Goal: Task Accomplishment & Management: Manage account settings

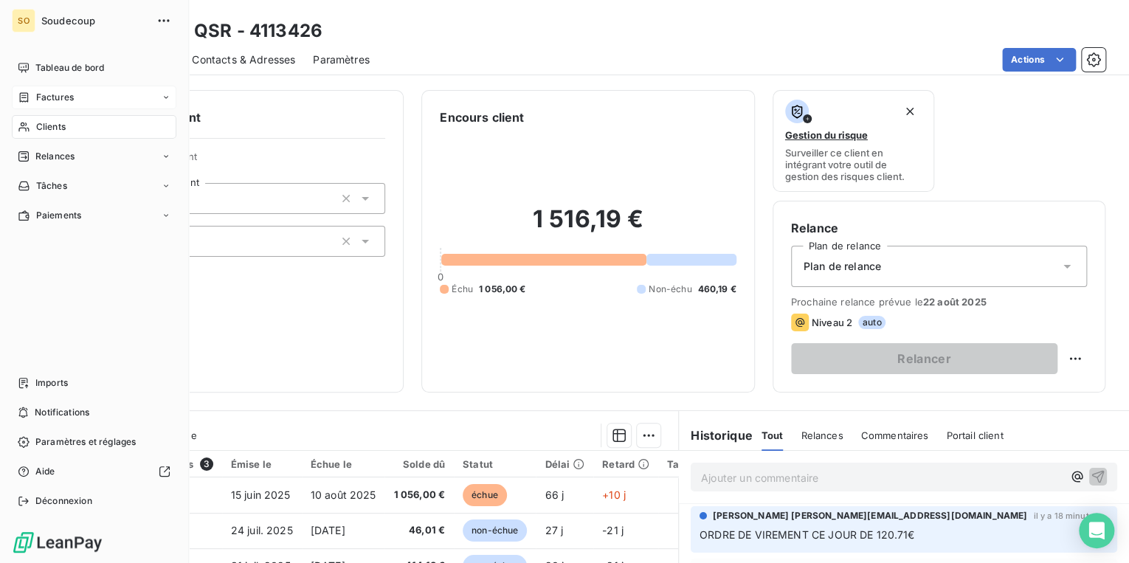
click at [49, 97] on span "Factures" at bounding box center [55, 97] width 38 height 13
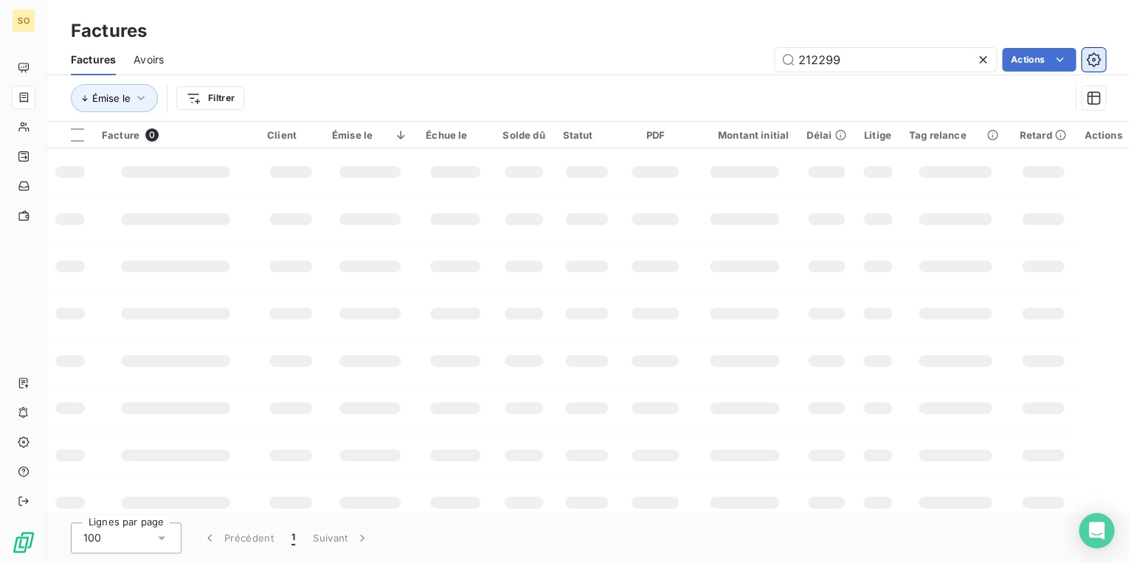
drag, startPoint x: 810, startPoint y: 64, endPoint x: 1089, endPoint y: 61, distance: 278.3
click at [872, 64] on input "212299" at bounding box center [885, 60] width 221 height 24
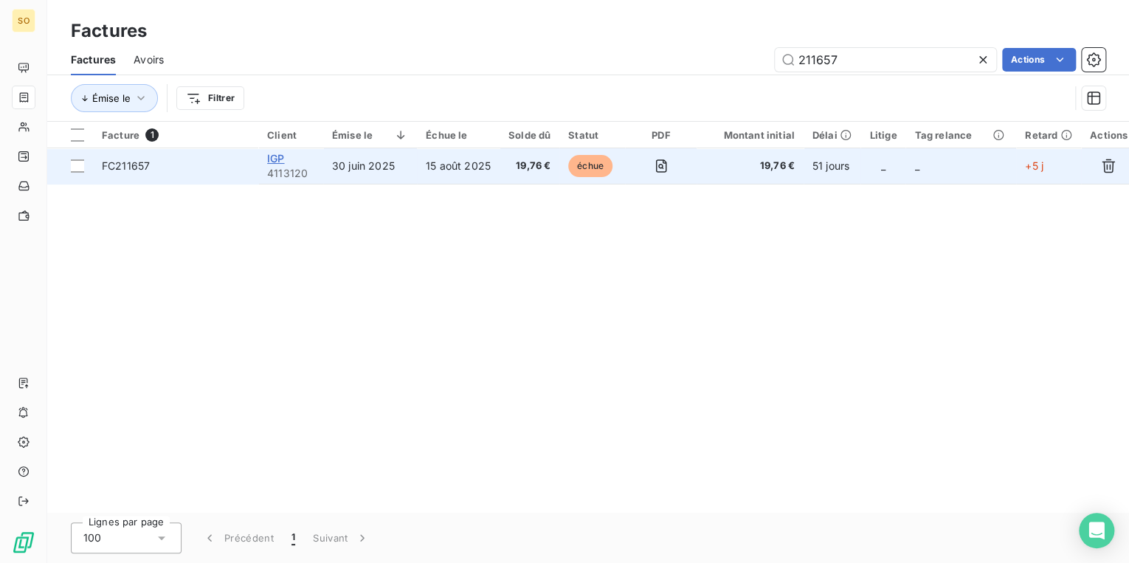
type input "211657"
click at [277, 158] on span "IGP" at bounding box center [275, 158] width 17 height 13
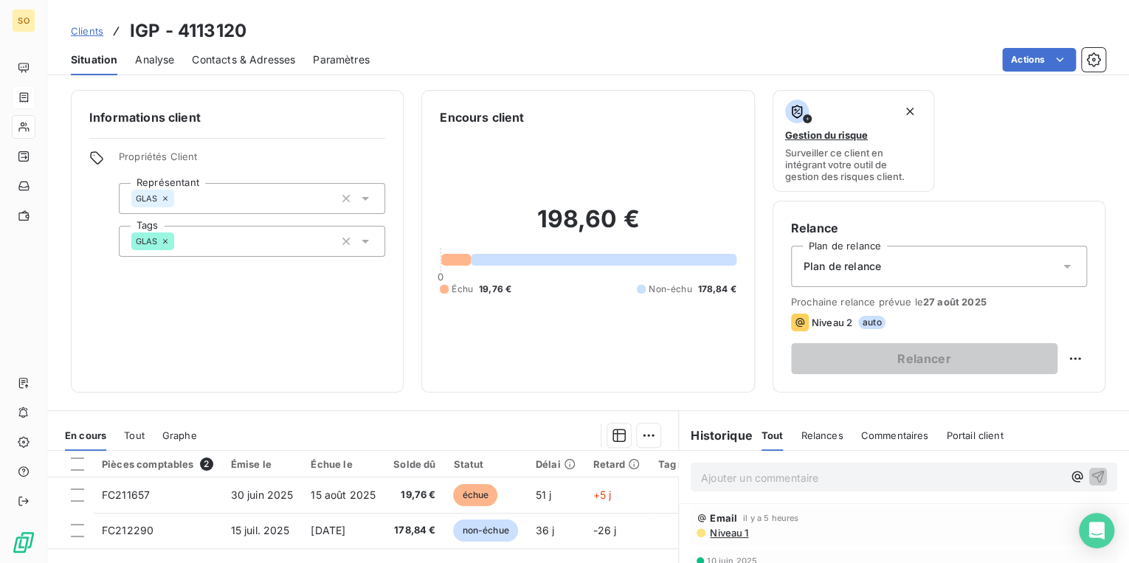
click at [720, 474] on p "Ajouter un commentaire ﻿" at bounding box center [882, 478] width 362 height 18
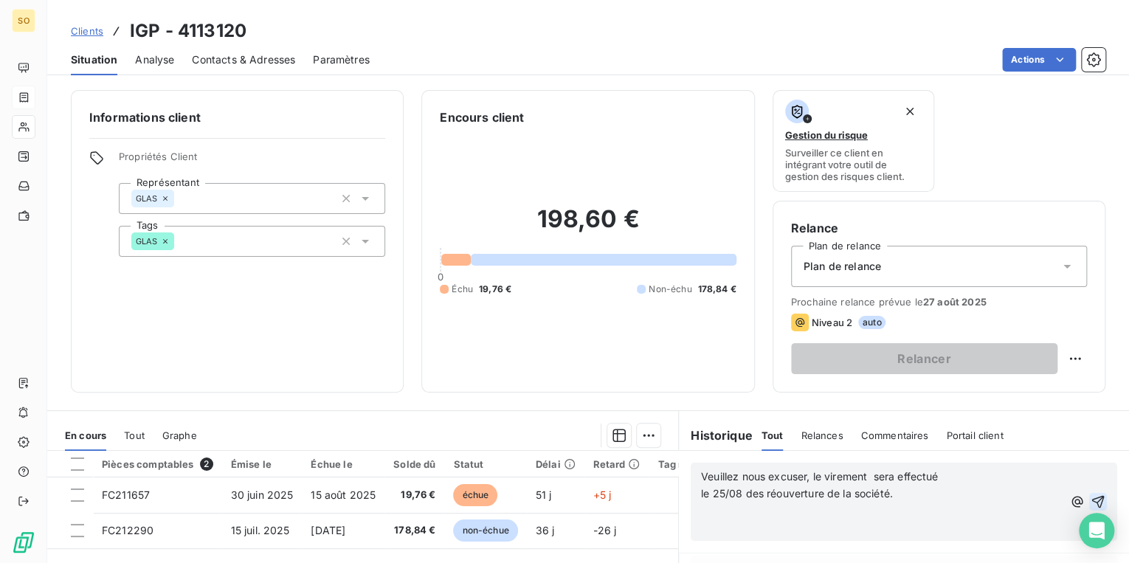
click at [1091, 499] on icon "button" at bounding box center [1098, 501] width 15 height 15
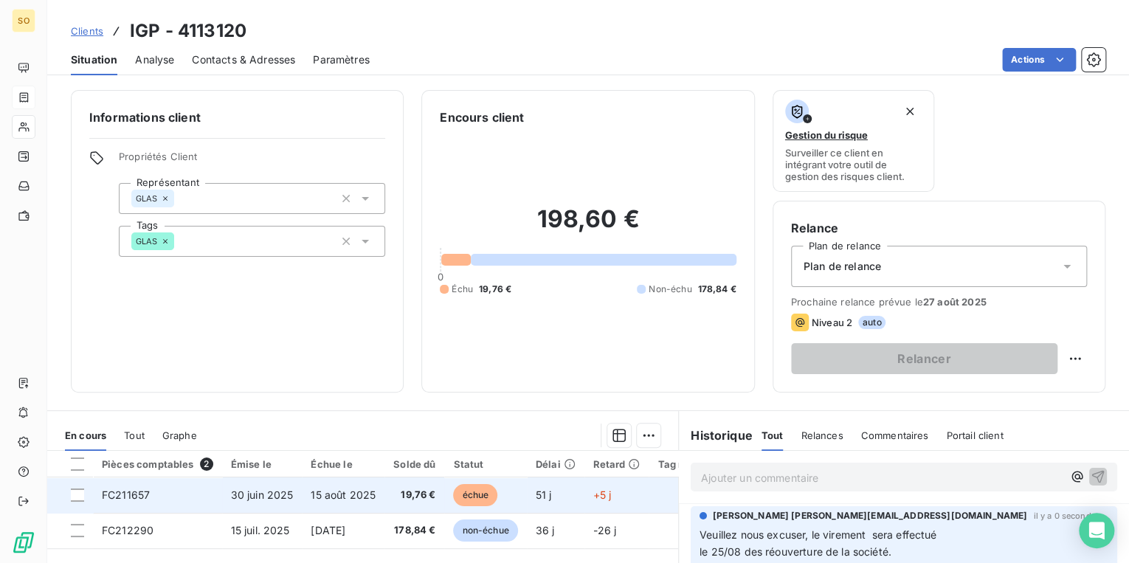
click at [473, 493] on span "échue" at bounding box center [475, 495] width 44 height 22
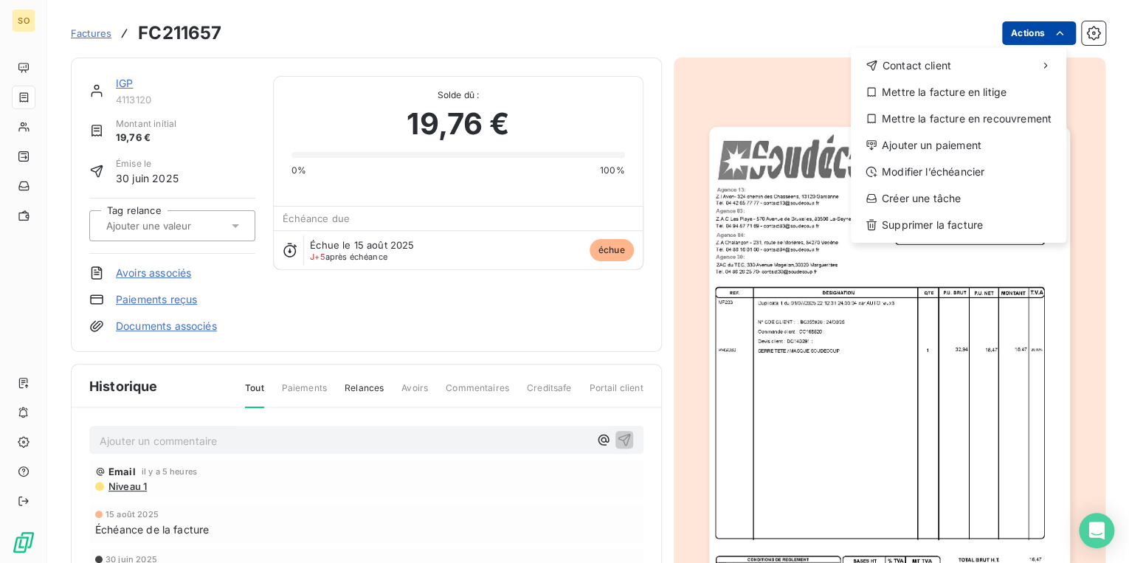
click at [1004, 30] on html "SO Factures FC211657 Actions Contact client Mettre la facture en litige Mettre …" at bounding box center [564, 281] width 1129 height 563
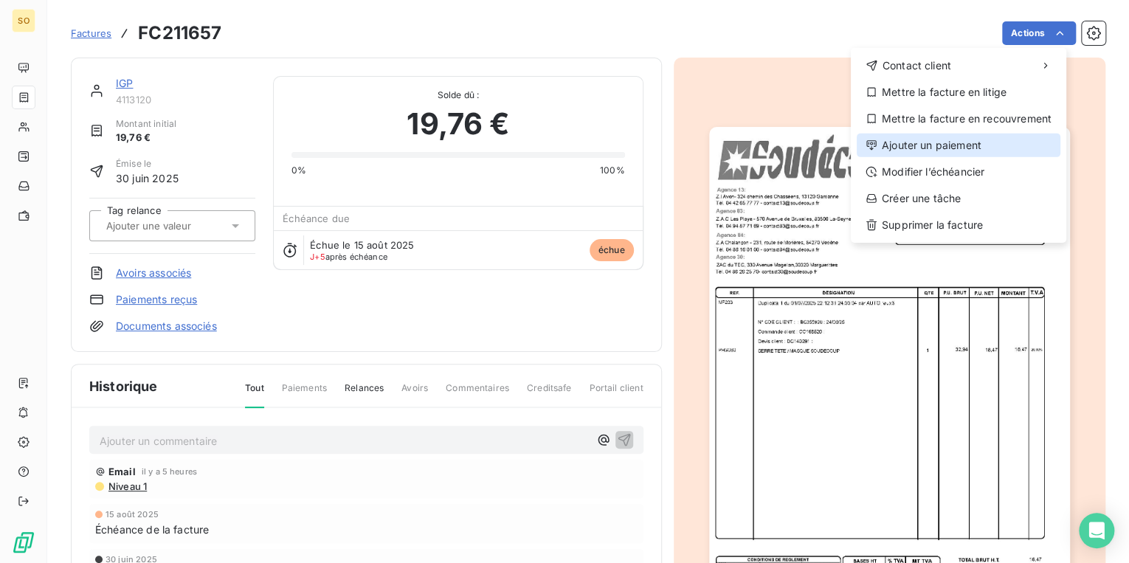
click at [936, 143] on div "Ajouter un paiement" at bounding box center [959, 146] width 204 height 24
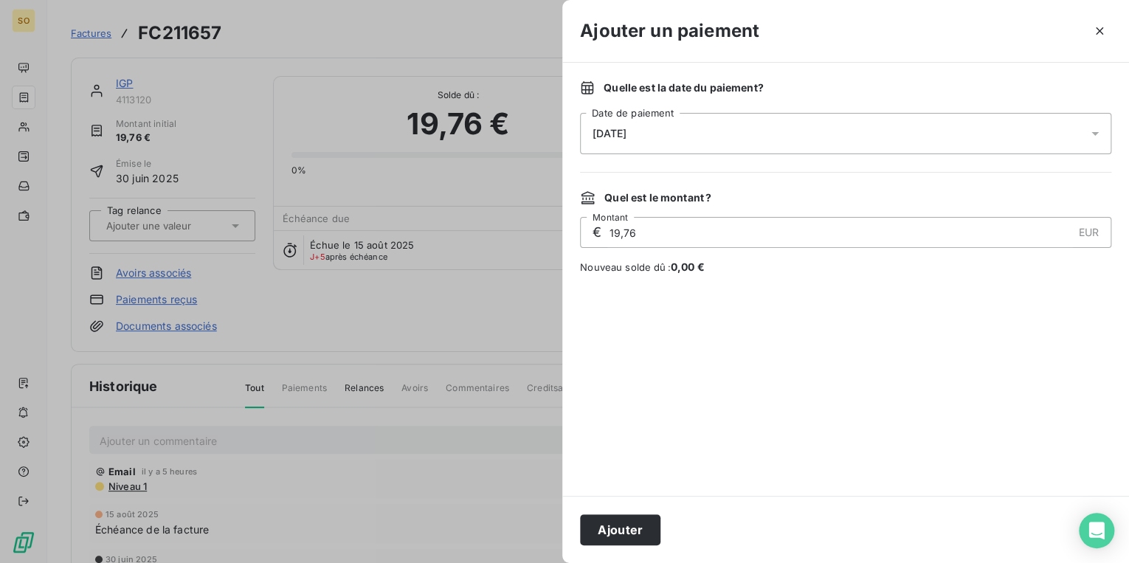
click at [668, 136] on div "[DATE]" at bounding box center [845, 133] width 531 height 41
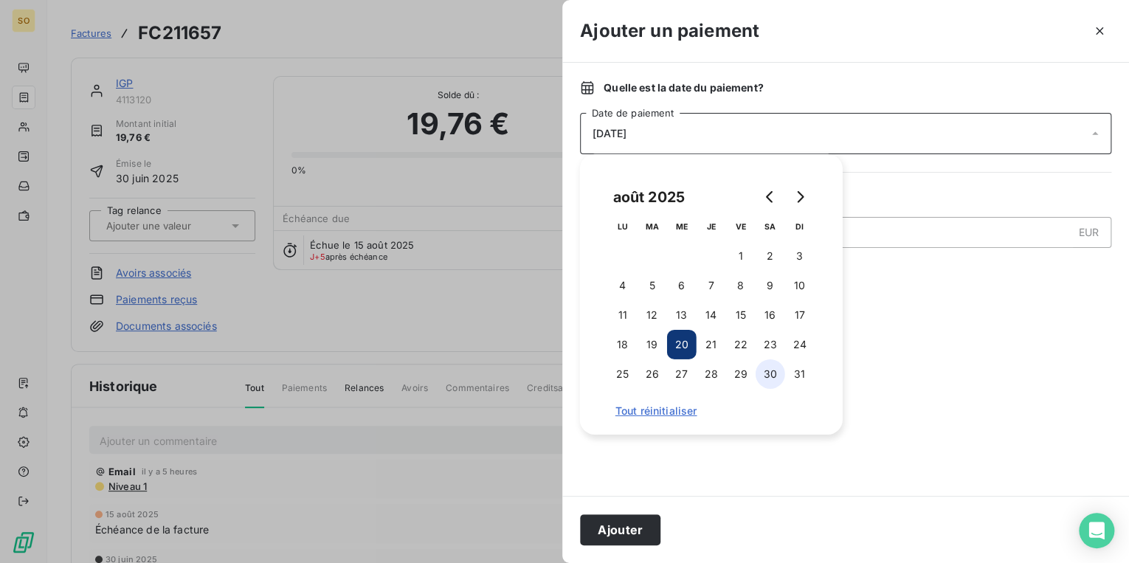
click at [775, 377] on button "30" at bounding box center [771, 374] width 30 height 30
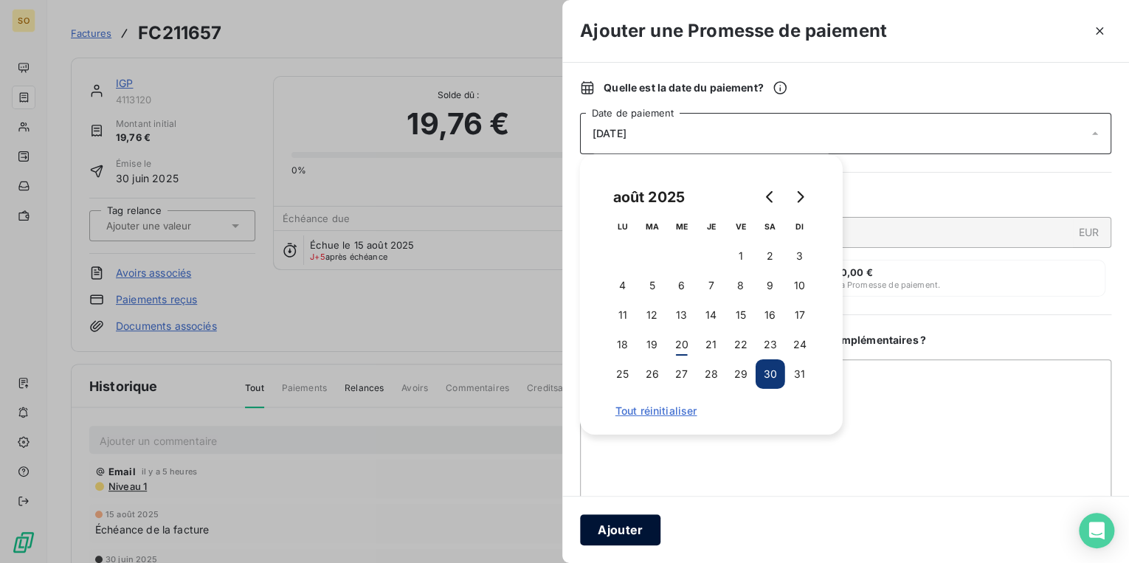
click at [645, 534] on button "Ajouter" at bounding box center [620, 529] width 80 height 31
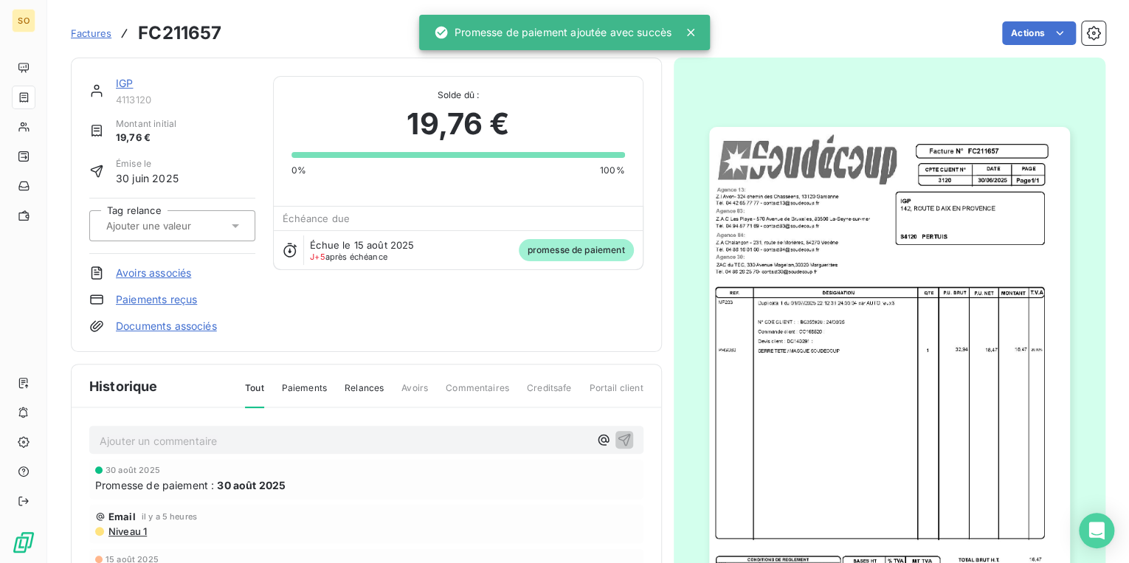
click at [534, 561] on div "15 août 2025" at bounding box center [366, 559] width 542 height 9
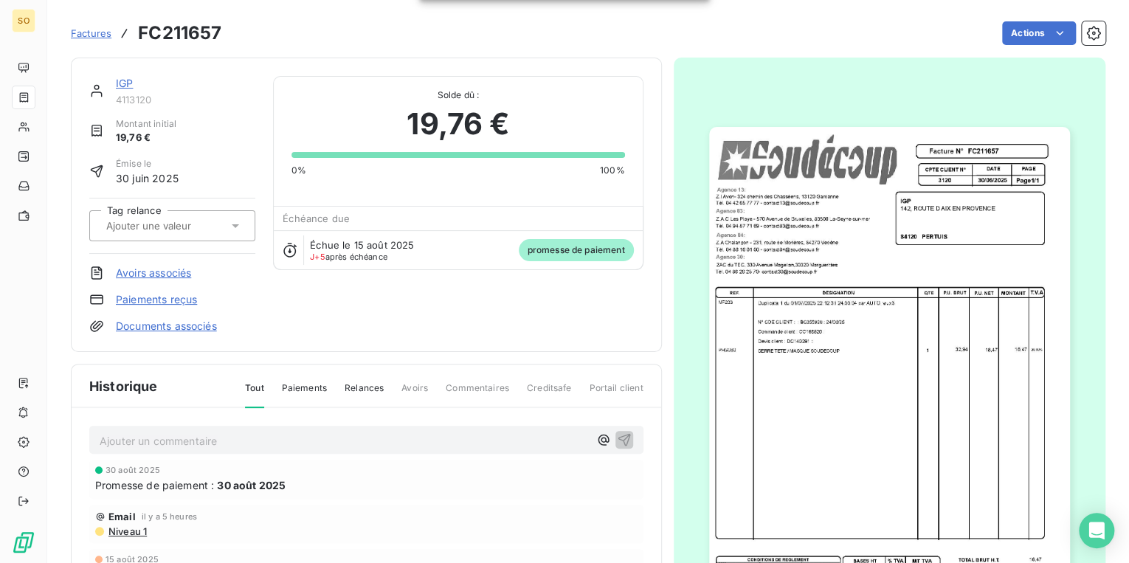
click at [534, 562] on html "SO Factures FC211657 Actions IGP 4113120 Montant initial 19,76 € Émise le [DATE…" at bounding box center [564, 281] width 1129 height 563
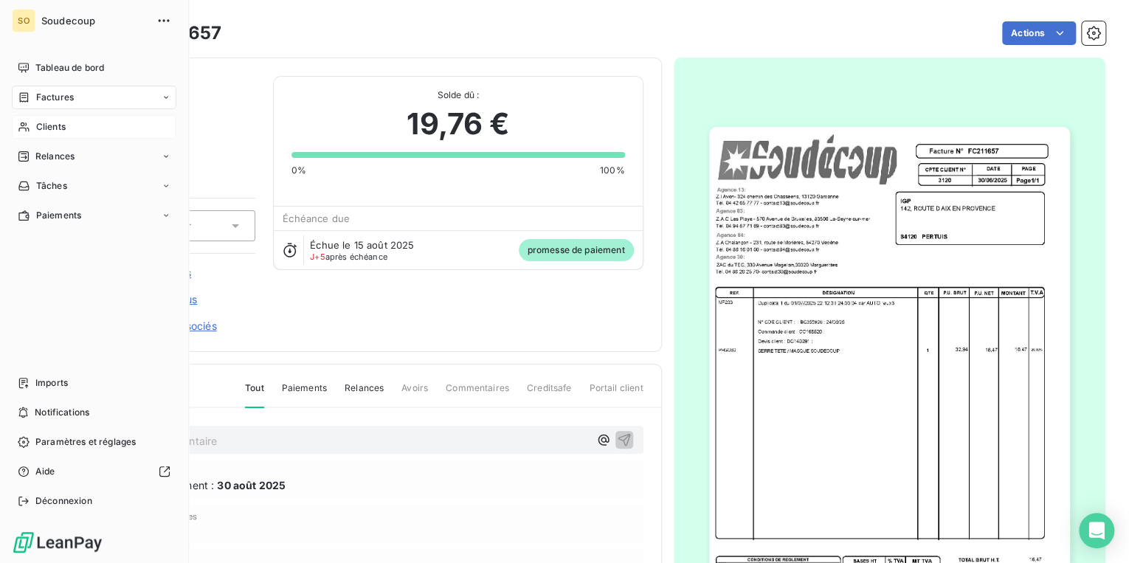
drag, startPoint x: 39, startPoint y: 126, endPoint x: 89, endPoint y: 120, distance: 49.8
click at [39, 126] on span "Clients" at bounding box center [51, 126] width 30 height 13
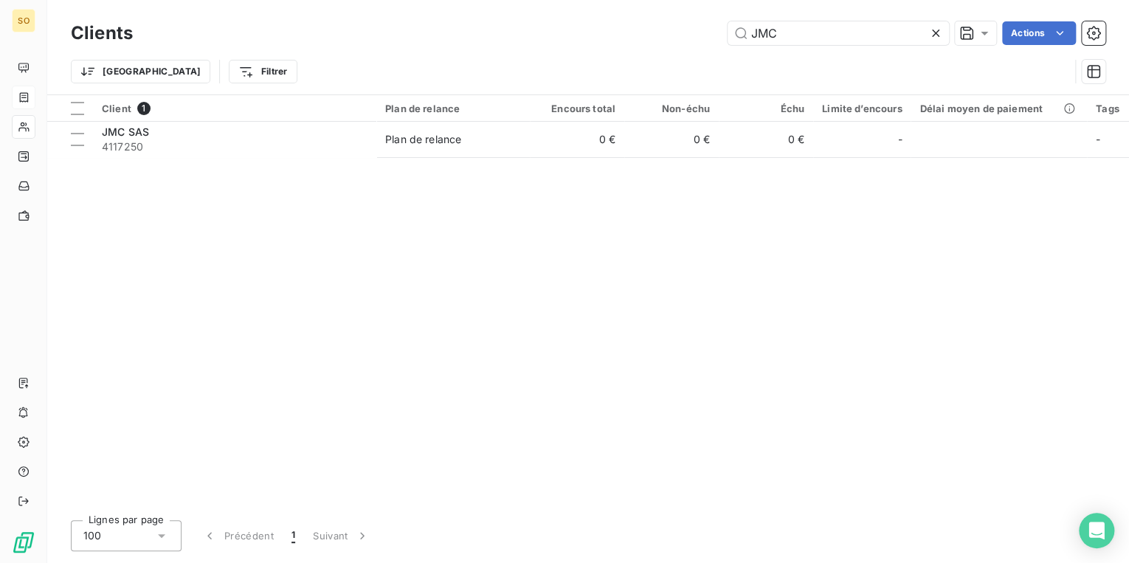
drag, startPoint x: 752, startPoint y: 24, endPoint x: 852, endPoint y: 15, distance: 100.8
click at [852, 15] on div "Clients JMC Actions Trier Filtrer" at bounding box center [588, 47] width 1082 height 94
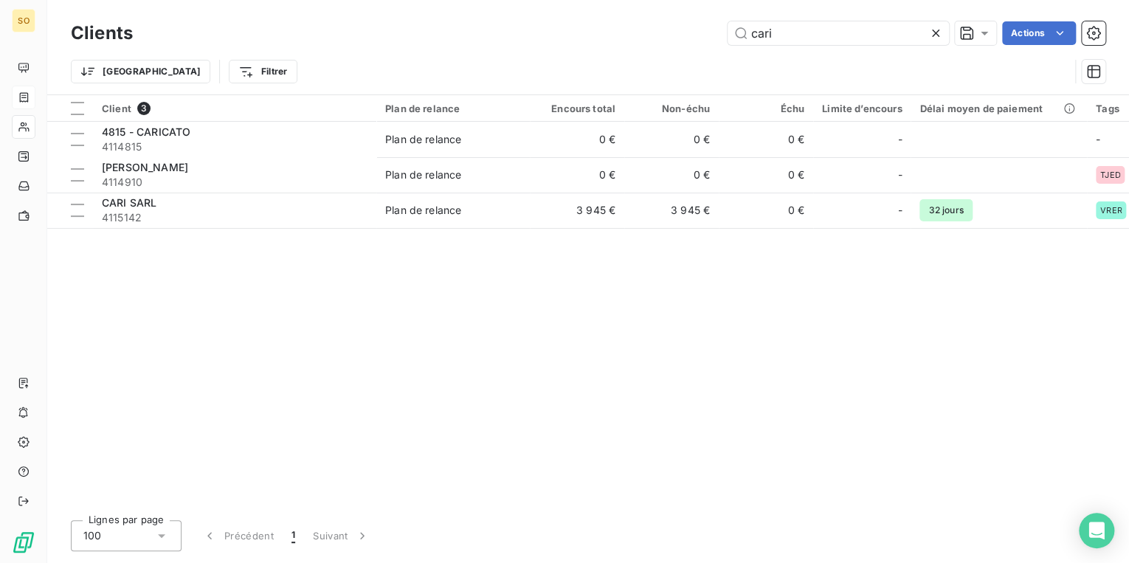
type input "cari"
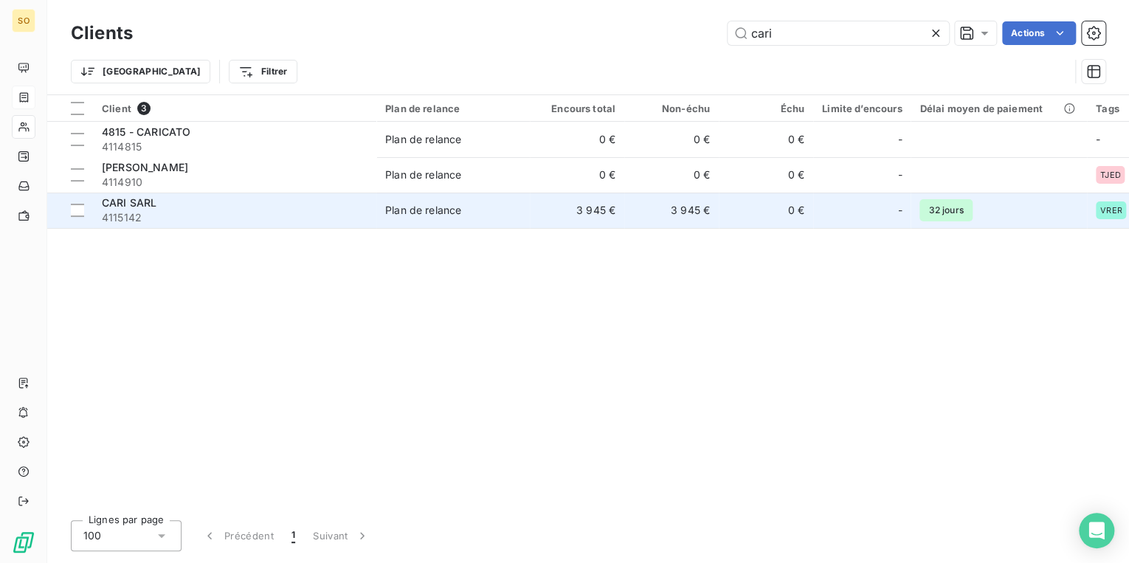
click at [297, 209] on div "CARI SARL" at bounding box center [235, 203] width 266 height 15
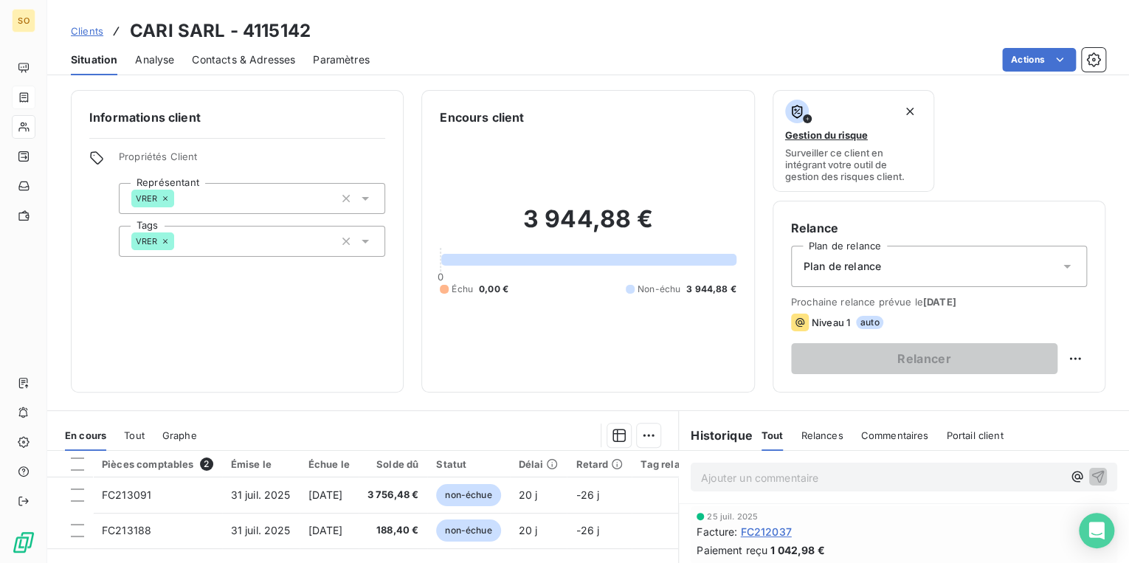
scroll to position [118, 0]
